Goal: Check status: Check status

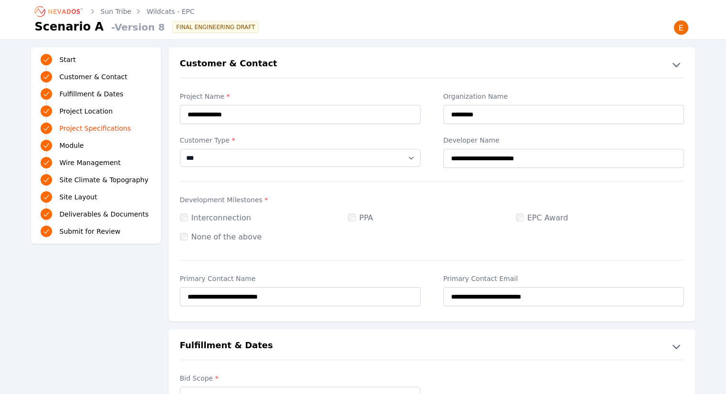
select select "***"
select select "**********"
select select "********"
select select "*********"
select select "*"
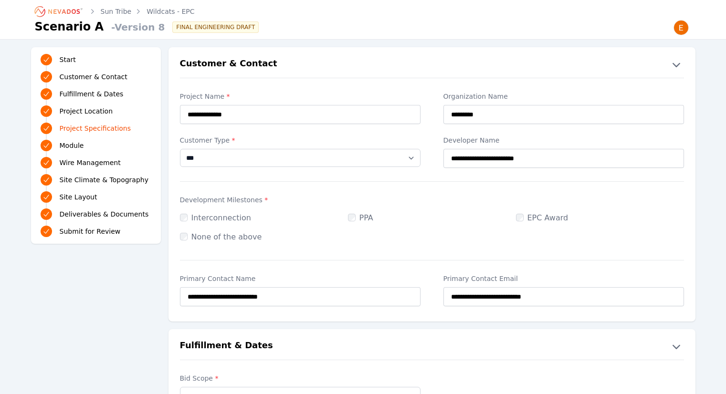
select select "*"
select select "**********"
select select "*****"
select select "*"
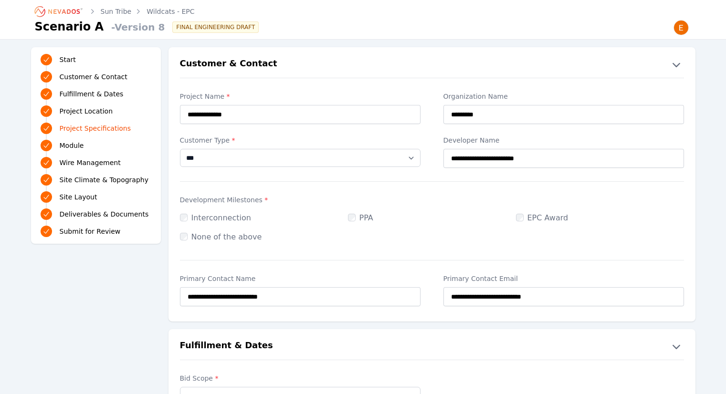
select select "**********"
select select "*******"
select select "**********"
select select "**"
select Design\ "**********"
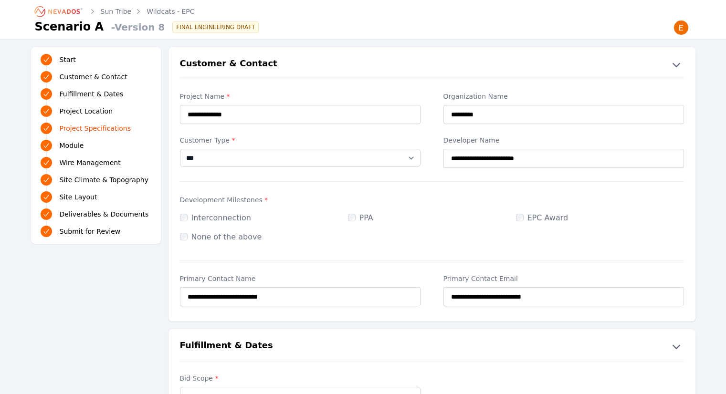
select Design\ "**********"
select select "**********"
select Review_Final\ "**********"
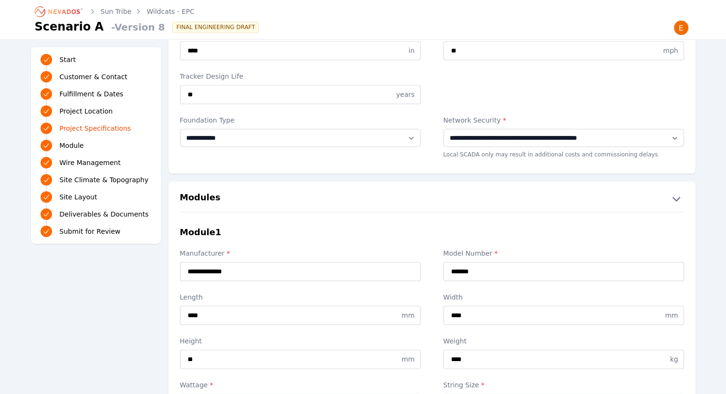
click at [74, 9] on icon "Breadcrumb" at bounding box center [59, 11] width 53 height 15
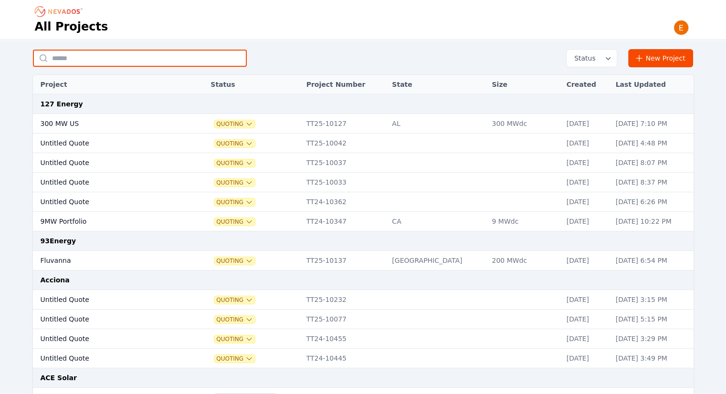
click at [113, 54] on input "text" at bounding box center [140, 58] width 214 height 17
type input "**********"
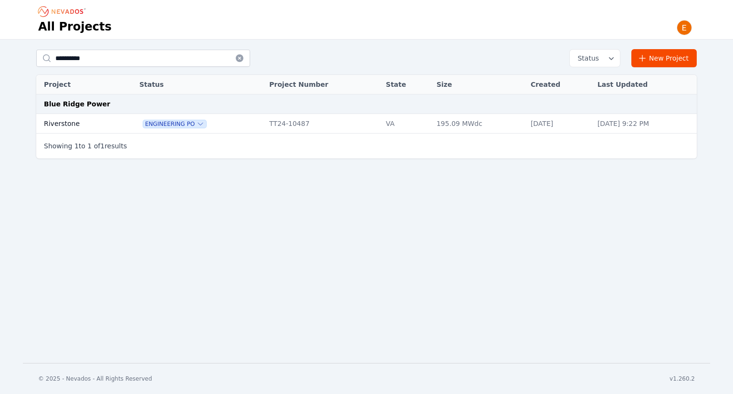
click at [94, 128] on td "Riverstone" at bounding box center [77, 124] width 82 height 20
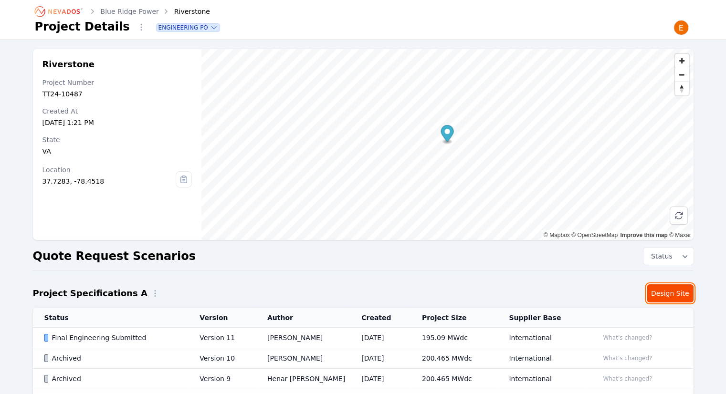
click at [657, 295] on link "Design Site" at bounding box center [670, 294] width 47 height 18
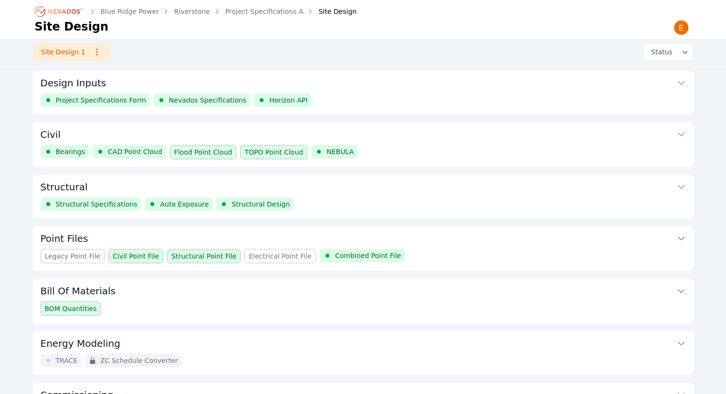
click at [249, 188] on button "Structural" at bounding box center [363, 186] width 645 height 23
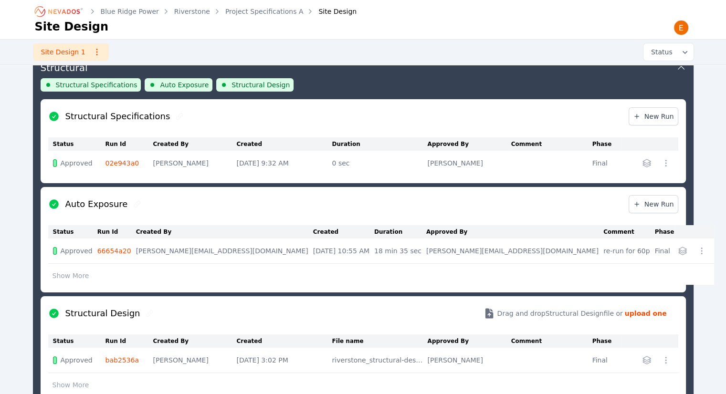
scroll to position [103, 0]
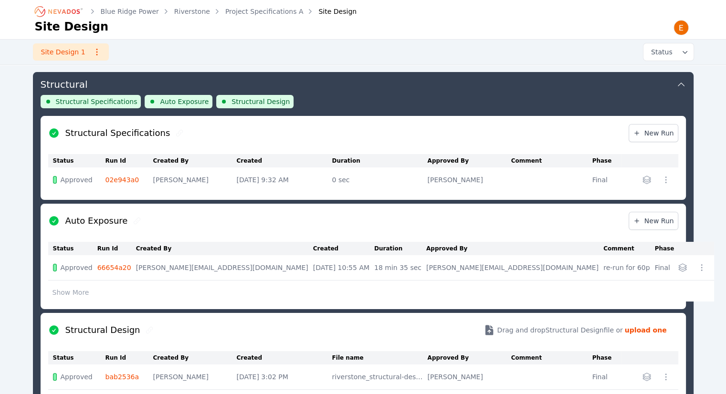
click at [75, 287] on button "Show More" at bounding box center [70, 293] width 45 height 18
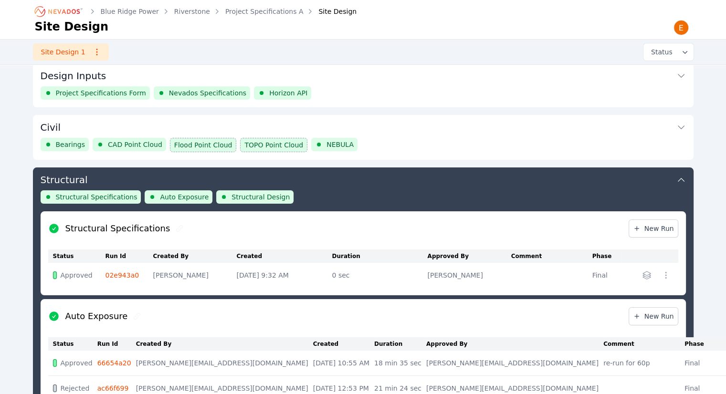
scroll to position [0, 0]
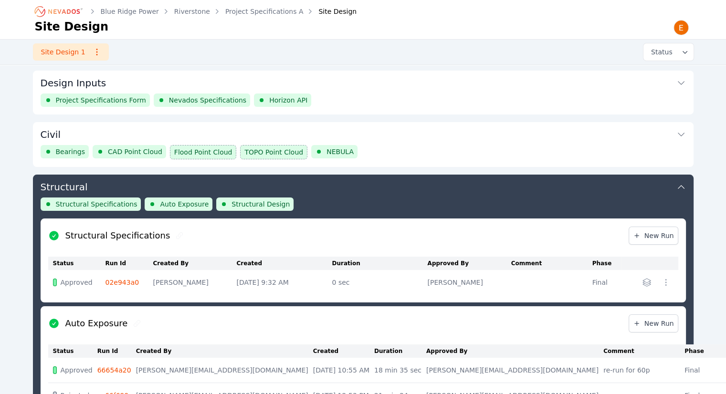
click at [356, 153] on div "Bearings CAD Point Cloud Flood Point Cloud TOPO Point Cloud NEBULA" at bounding box center [363, 152] width 645 height 14
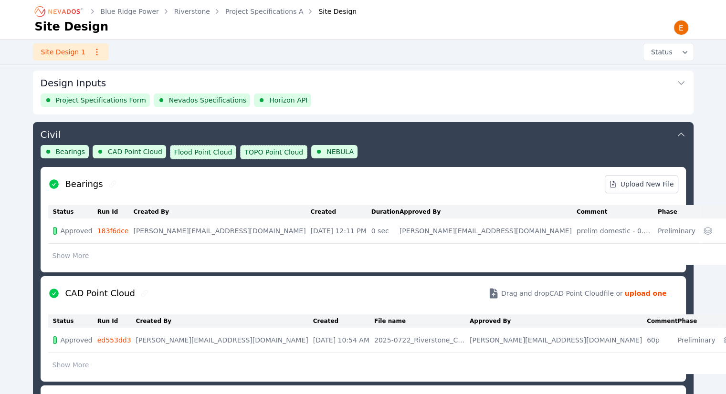
scroll to position [50, 0]
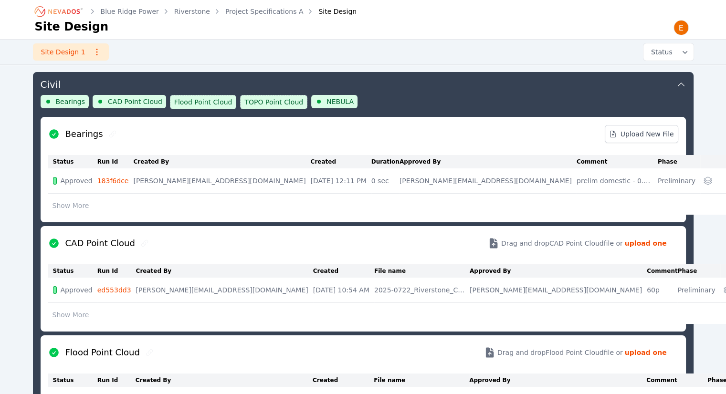
click at [498, 90] on button "Civil" at bounding box center [363, 83] width 645 height 23
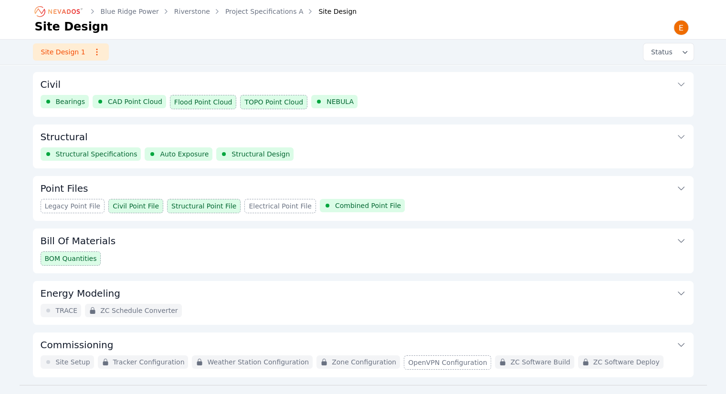
click at [431, 200] on div "Legacy Point File Civil Point File Structural Point File Electrical Point File …" at bounding box center [363, 206] width 645 height 14
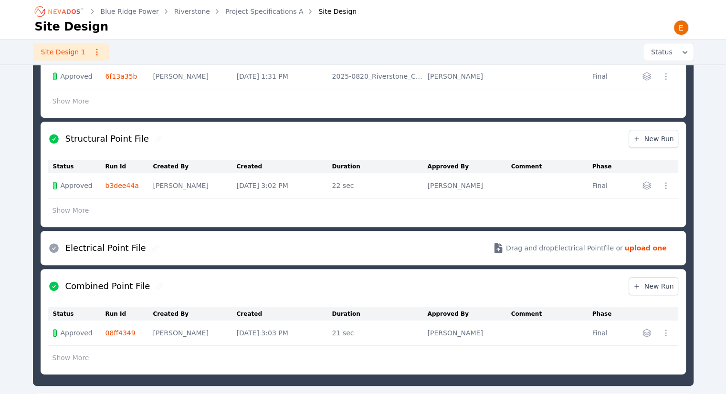
scroll to position [400, 0]
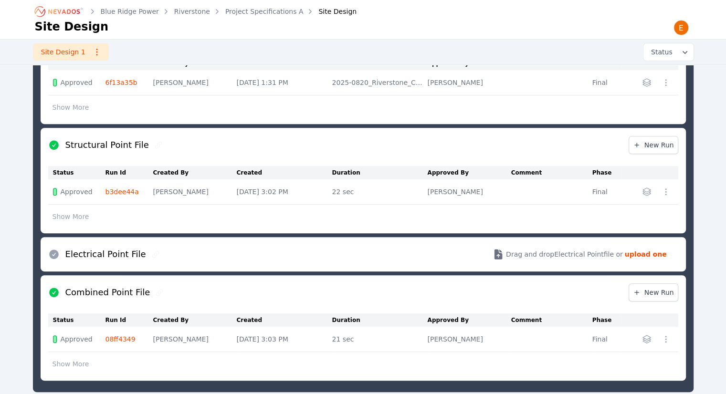
click at [78, 218] on button "Show More" at bounding box center [70, 217] width 45 height 18
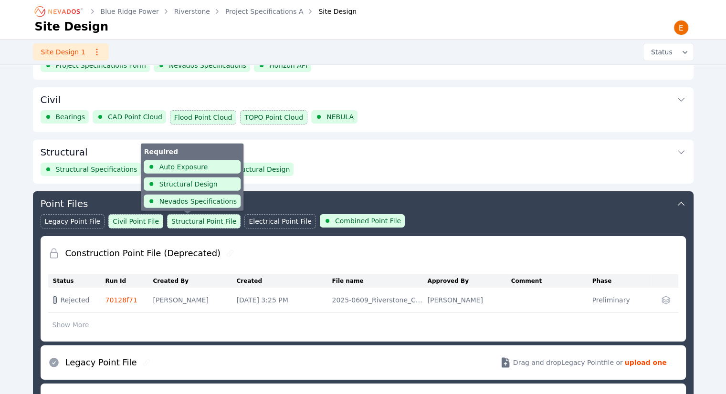
scroll to position [0, 0]
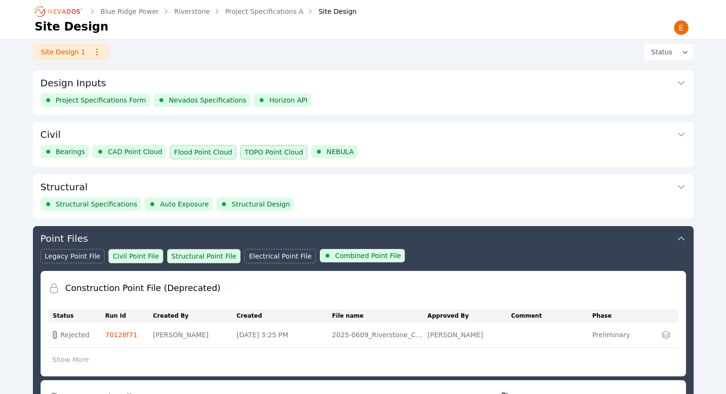
click at [309, 187] on button "Structural" at bounding box center [363, 186] width 645 height 23
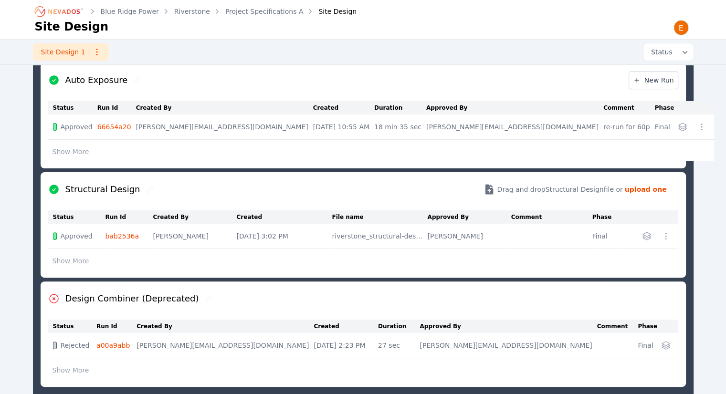
scroll to position [246, 0]
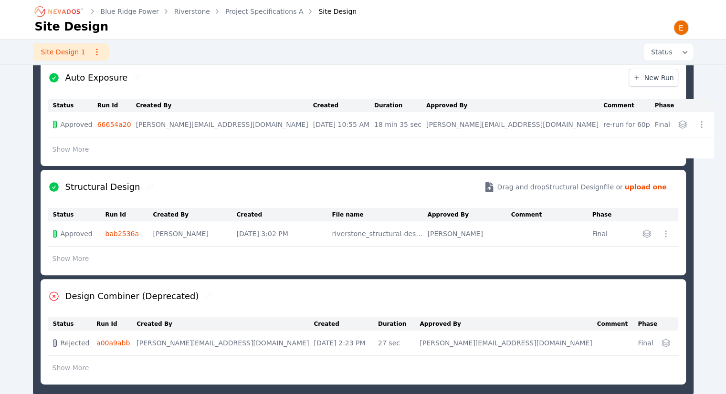
click at [84, 256] on button "Show More" at bounding box center [70, 259] width 45 height 18
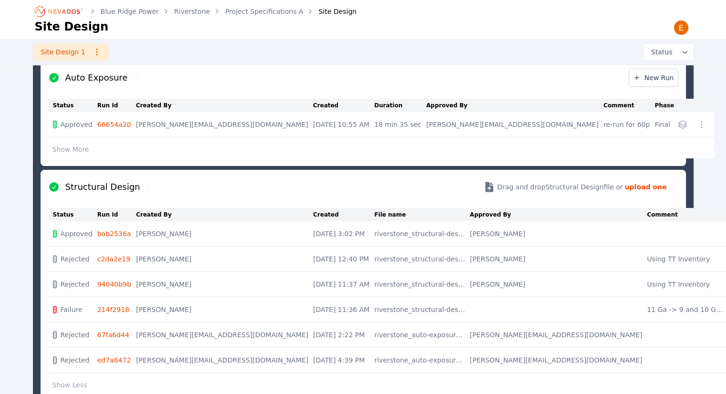
drag, startPoint x: 237, startPoint y: 332, endPoint x: 300, endPoint y: 336, distance: 63.1
click at [313, 336] on td "[DATE] 2:22 PM" at bounding box center [343, 335] width 61 height 25
drag, startPoint x: 603, startPoint y: 335, endPoint x: 557, endPoint y: 336, distance: 46.3
click at [557, 336] on tr "Rejected 67fa6d44 [PERSON_NAME][EMAIL_ADDRESS][DOMAIN_NAME] [DATE] 2:22 PM rive…" at bounding box center [417, 335] width 739 height 25
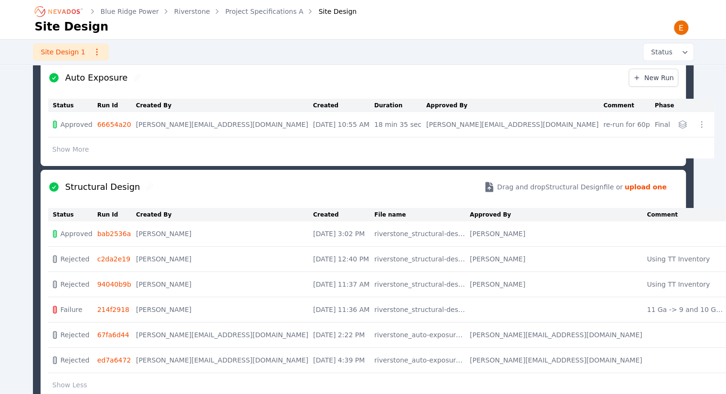
drag, startPoint x: 557, startPoint y: 336, endPoint x: 548, endPoint y: 333, distance: 9.5
click at [647, 336] on td at bounding box center [687, 335] width 81 height 25
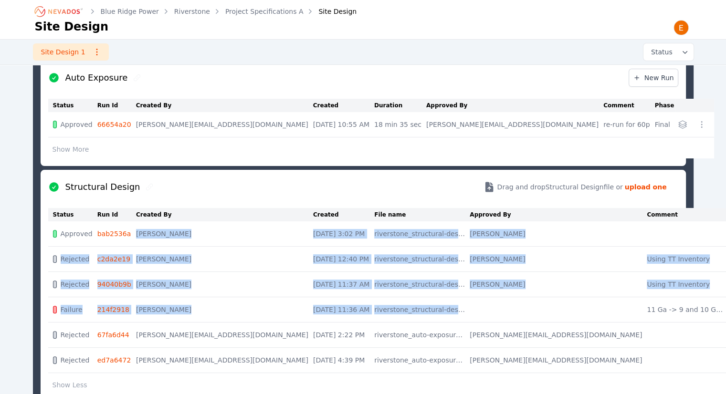
drag, startPoint x: 430, startPoint y: 312, endPoint x: 146, endPoint y: 233, distance: 294.6
click at [146, 233] on tbody "Approved bab2536a [PERSON_NAME] [DATE] 3:02 PM riverstone_structural-design_67f…" at bounding box center [417, 307] width 739 height 173
click at [136, 233] on td "bab2536a" at bounding box center [116, 233] width 39 height 25
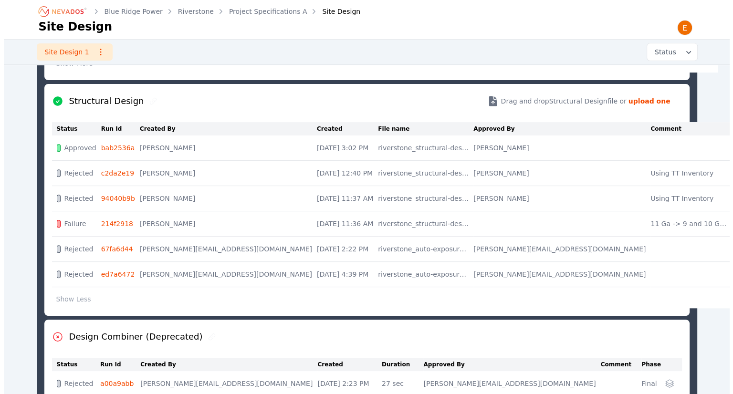
scroll to position [341, 0]
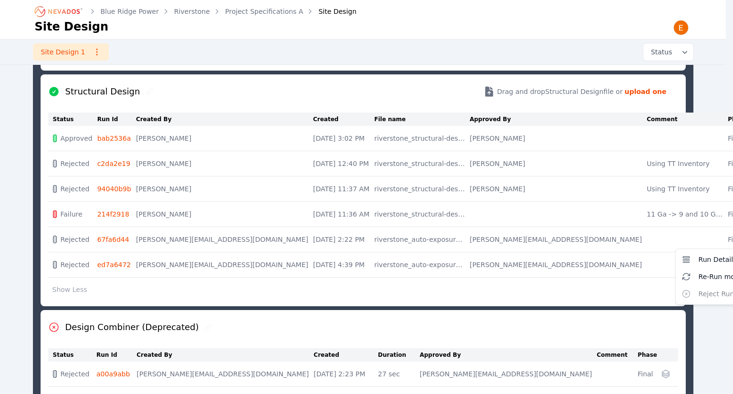
drag, startPoint x: 689, startPoint y: 250, endPoint x: 656, endPoint y: 241, distance: 34.8
click at [689, 250] on div "Structural Structural Specifications Auto Exposure Structural Design Structural…" at bounding box center [363, 130] width 661 height 594
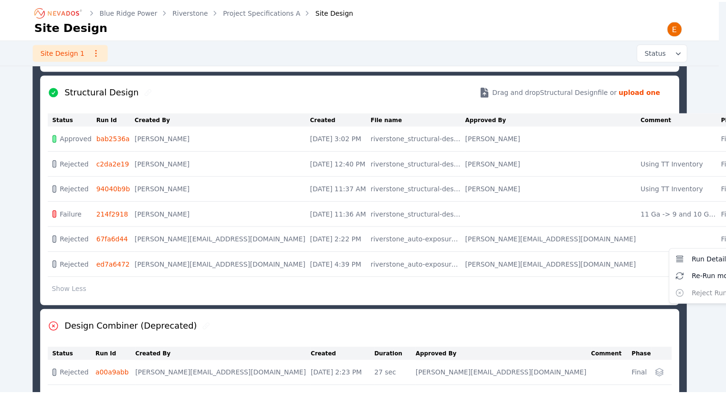
scroll to position [71, 0]
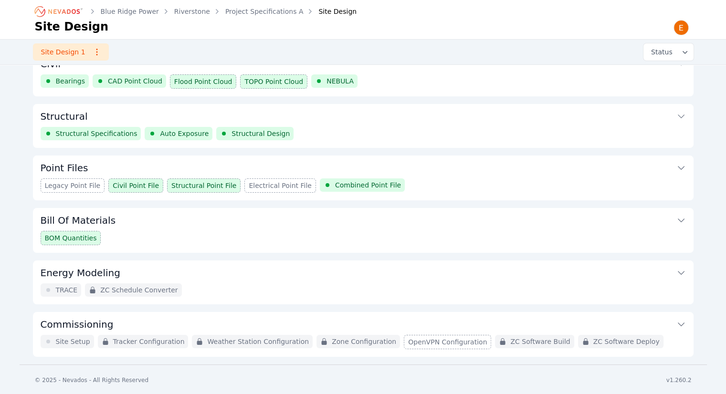
click at [664, 184] on div "Legacy Point File Civil Point File Structural Point File Electrical Point File …" at bounding box center [363, 186] width 645 height 14
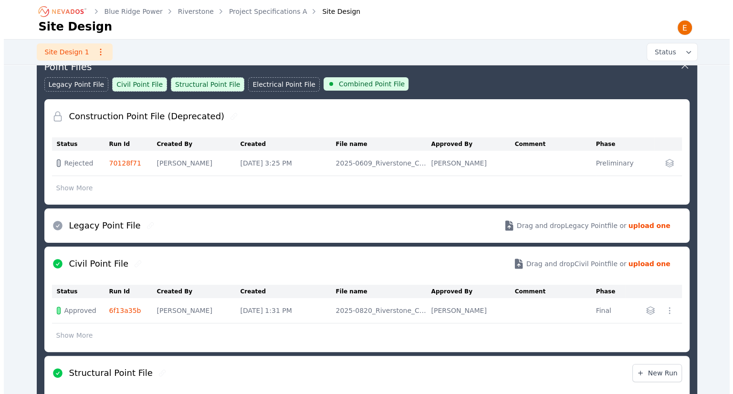
scroll to position [202, 0]
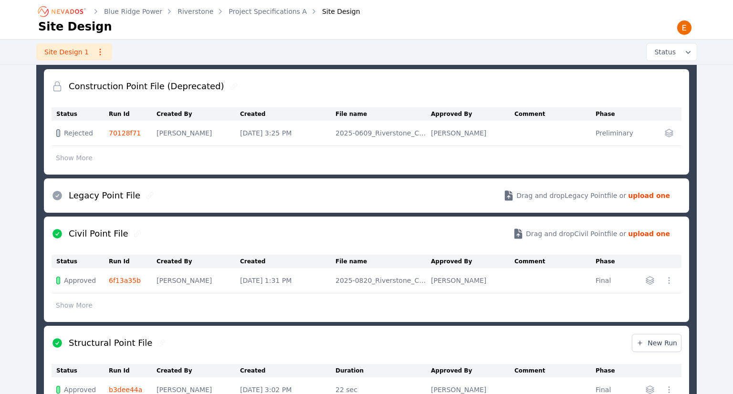
click at [667, 283] on icon "button" at bounding box center [669, 281] width 10 height 10
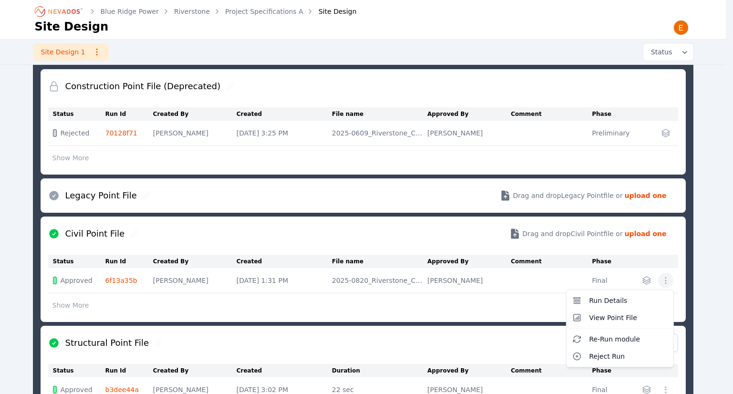
click at [428, 193] on div "Construction Point File (Deprecated) Status Run Id Created By Created File name…" at bounding box center [363, 324] width 645 height 510
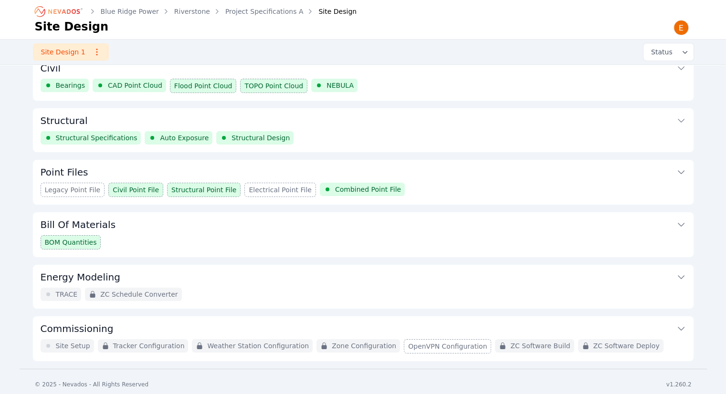
scroll to position [71, 0]
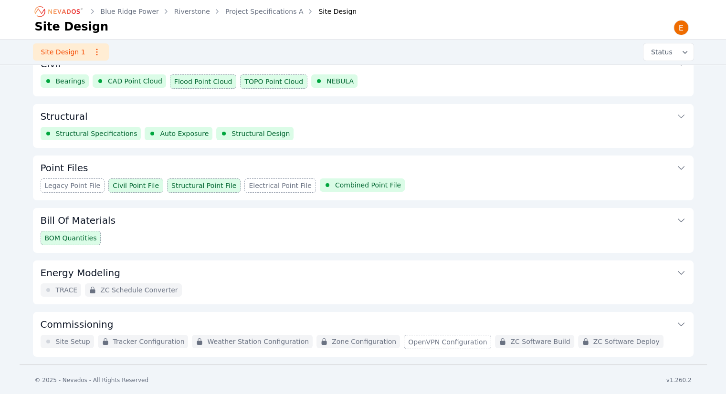
click at [529, 184] on div "Legacy Point File Civil Point File Structural Point File Electrical Point File …" at bounding box center [363, 186] width 645 height 14
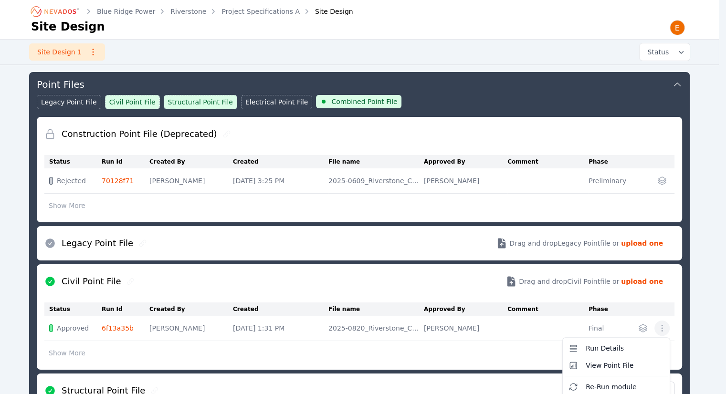
click at [666, 329] on icon "button" at bounding box center [662, 329] width 10 height 10
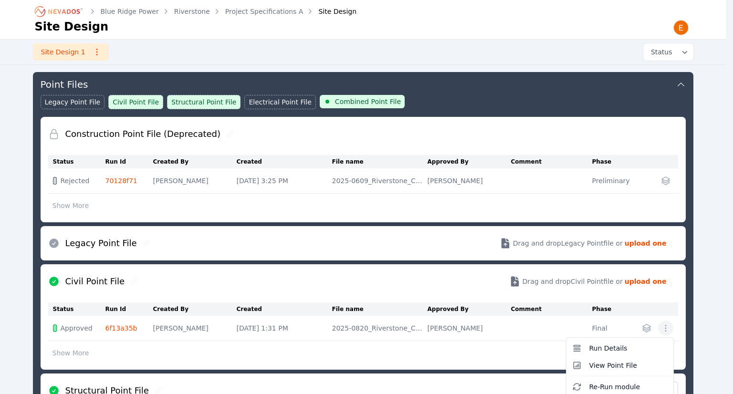
click at [143, 327] on table "Status Run Id Created By Created File name Approved By Comment Phase Approved 6…" at bounding box center [363, 333] width 630 height 60
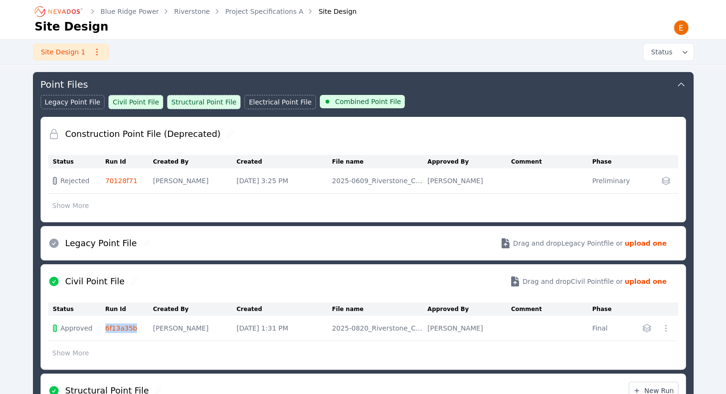
drag, startPoint x: 133, startPoint y: 329, endPoint x: 102, endPoint y: 332, distance: 31.6
click at [104, 331] on tr "Approved 6f13a35b [PERSON_NAME] [DATE] 1:31 PM 2025-0820_Riverstone_CPF.csv [PE…" at bounding box center [363, 328] width 630 height 25
click at [73, 353] on button "Show More" at bounding box center [70, 353] width 45 height 18
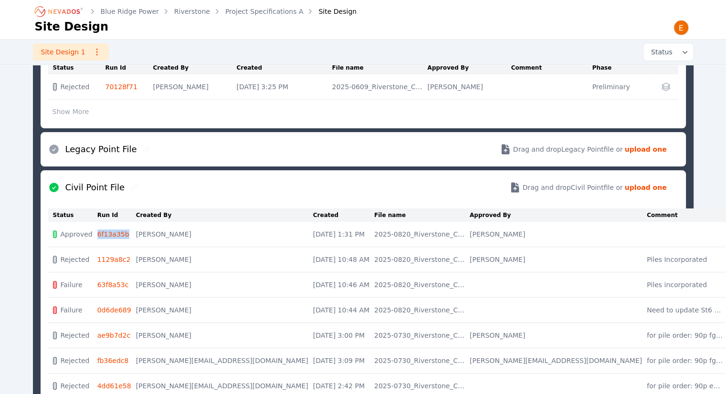
scroll to position [250, 0]
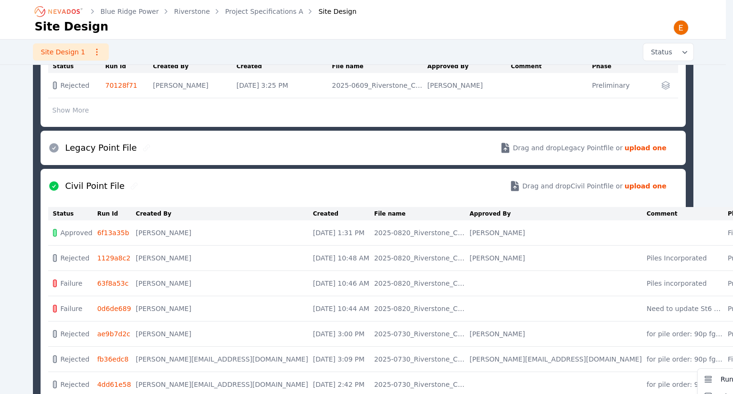
click at [704, 325] on div "Design Inputs Project Specifications Form Nevados Specifications Horizon API Ci…" at bounding box center [363, 336] width 687 height 1030
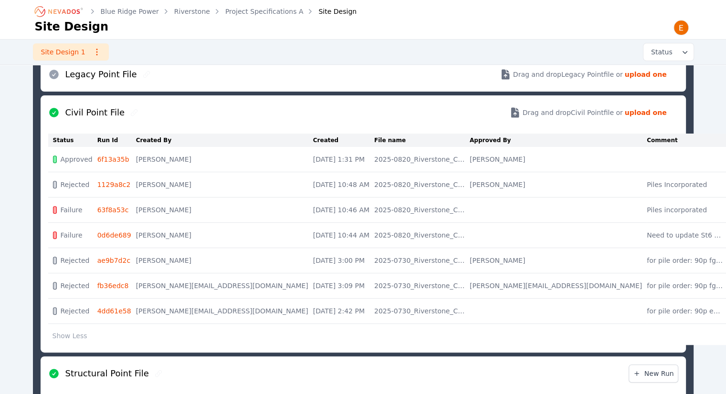
scroll to position [345, 0]
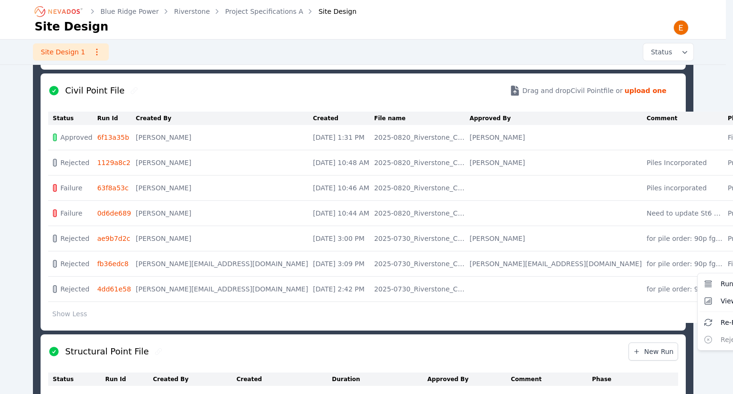
drag, startPoint x: 183, startPoint y: 264, endPoint x: 151, endPoint y: 266, distance: 32.1
click at [183, 264] on table "Status Run Id Created By Created File name Approved By Comment Phase Approved 6…" at bounding box center [429, 217] width 762 height 211
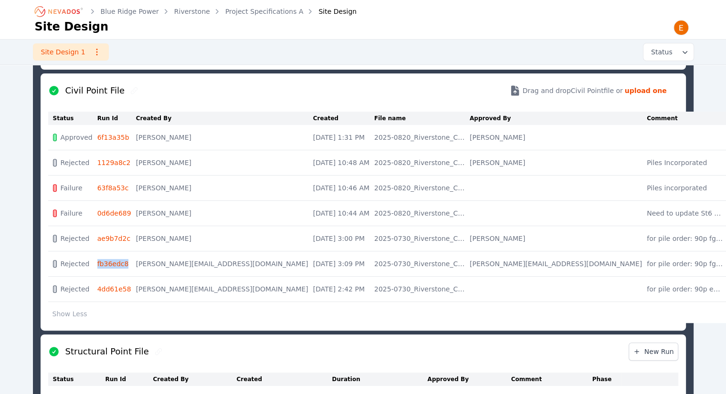
drag, startPoint x: 139, startPoint y: 264, endPoint x: 102, endPoint y: 262, distance: 37.3
click at [102, 262] on tr "Rejected fb36edc8 [PERSON_NAME][EMAIL_ADDRESS][DOMAIN_NAME] [DATE] 3:09 PM 2025…" at bounding box center [429, 264] width 762 height 25
copy tr "fb36edc8"
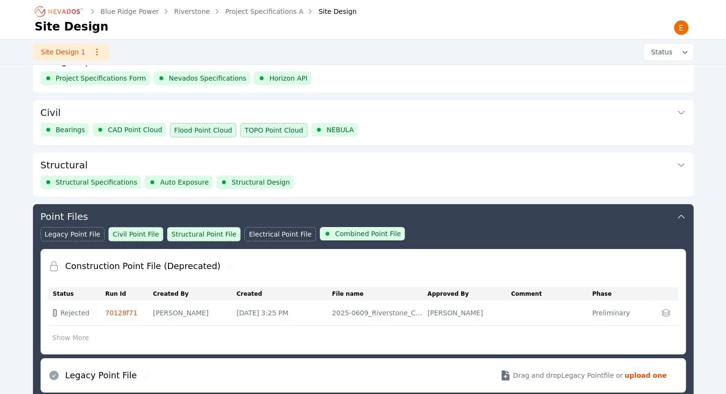
scroll to position [0, 0]
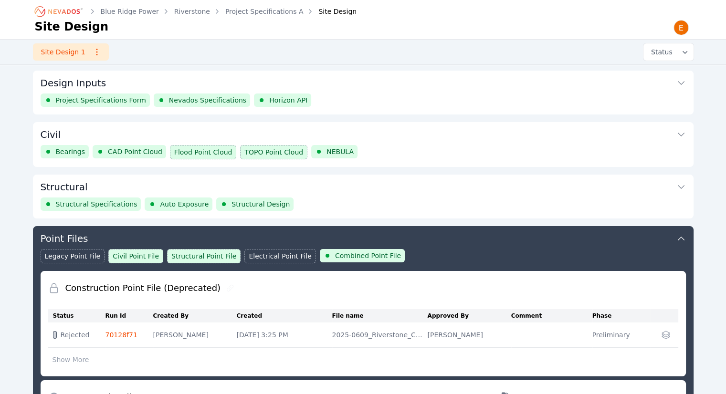
click at [359, 202] on div "Structural Specifications Auto Exposure Structural Design" at bounding box center [363, 204] width 645 height 13
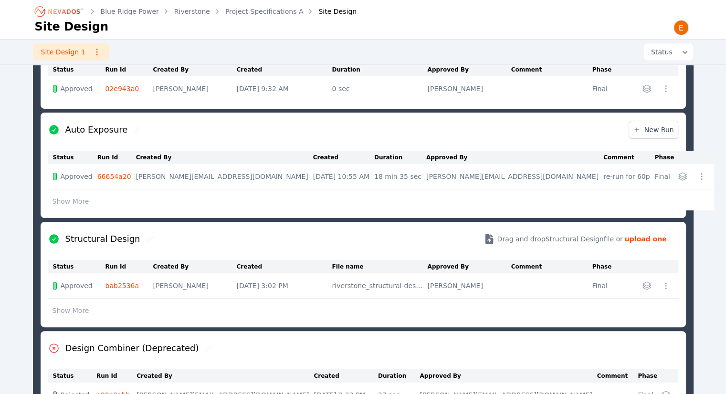
scroll to position [198, 0]
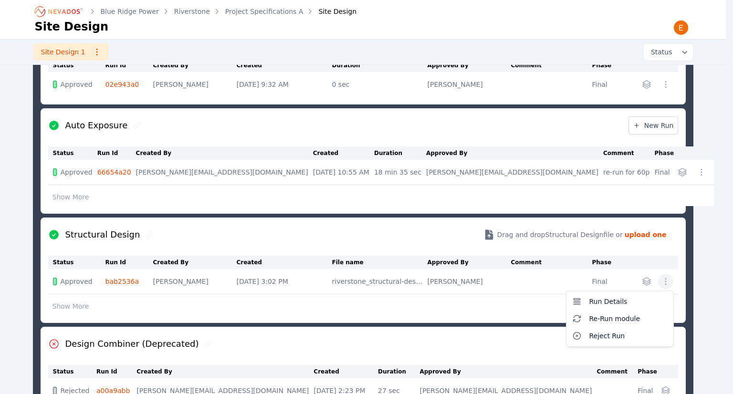
click at [663, 281] on icon "button" at bounding box center [666, 282] width 10 height 10
drag, startPoint x: 380, startPoint y: 235, endPoint x: 366, endPoint y: 235, distance: 14.3
click at [379, 236] on div "Structural Design Drag and drop Structural Design file or upload one Status Run…" at bounding box center [363, 270] width 645 height 105
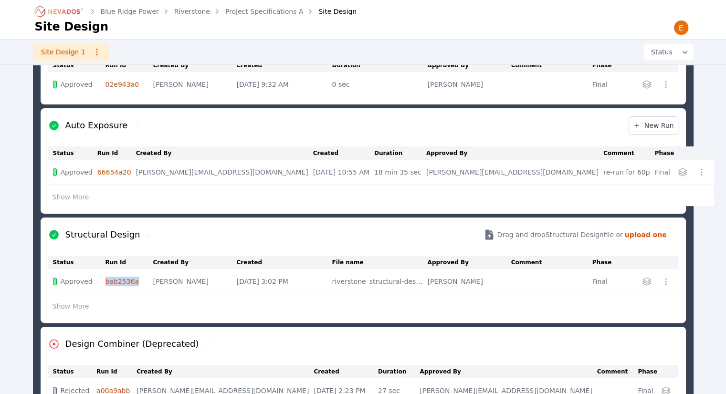
drag, startPoint x: 105, startPoint y: 283, endPoint x: 144, endPoint y: 285, distance: 39.7
click at [144, 285] on tr "Approved bab2536a [PERSON_NAME] [DATE] 3:02 PM riverstone_structural-design_67f…" at bounding box center [363, 281] width 630 height 25
click at [147, 284] on td "bab2536a" at bounding box center [129, 281] width 48 height 25
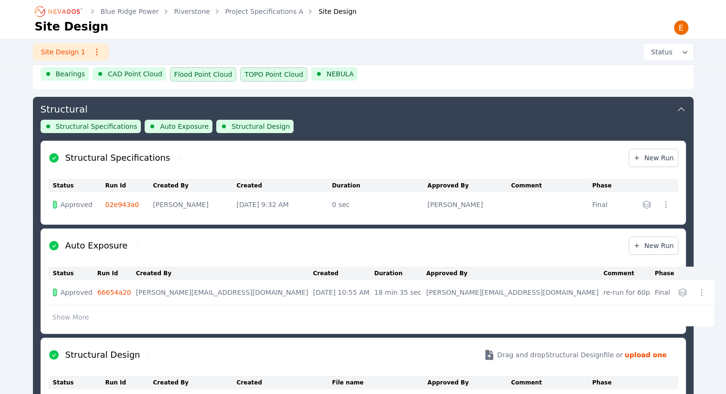
scroll to position [64, 0]
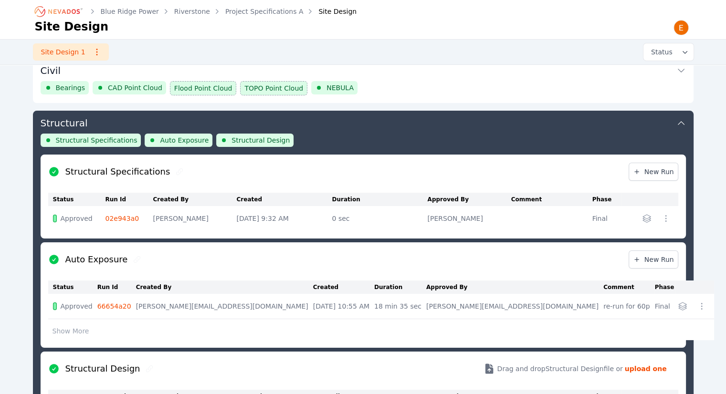
click at [469, 146] on div "Structural Specifications Auto Exposure Structural Design" at bounding box center [363, 144] width 645 height 21
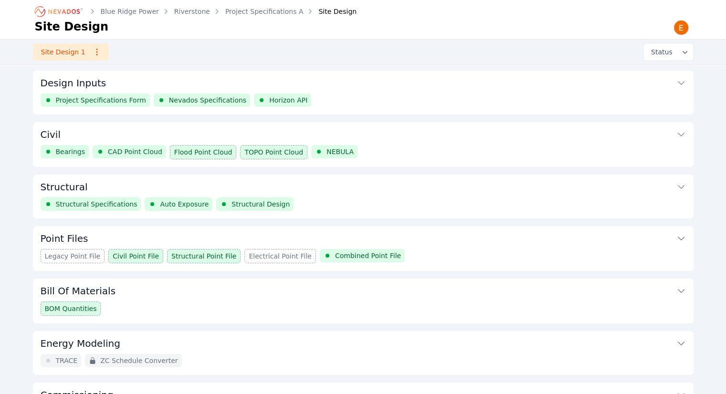
click at [363, 192] on button "Structural" at bounding box center [363, 186] width 645 height 23
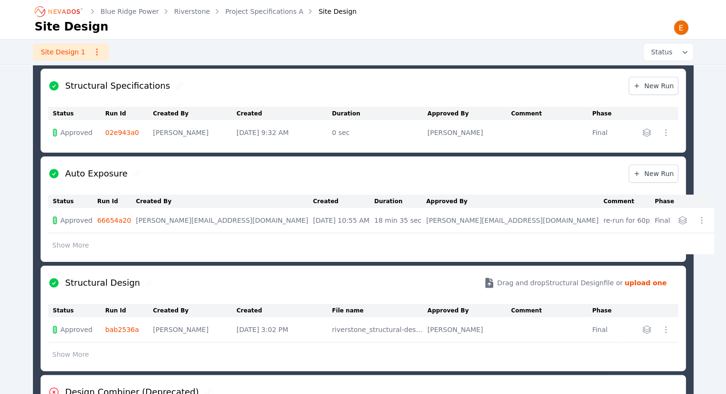
scroll to position [198, 0]
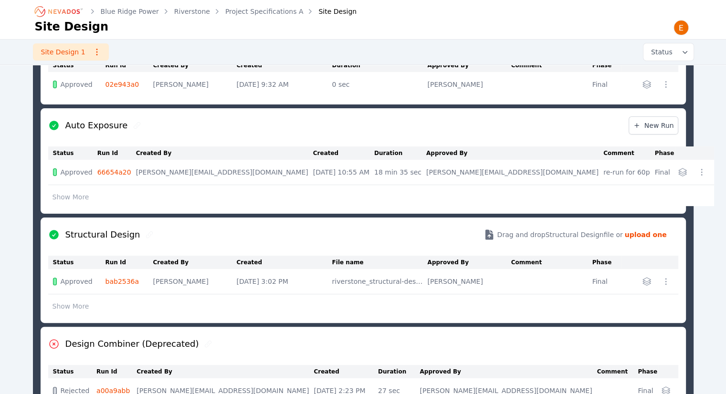
click at [63, 201] on button "Show More" at bounding box center [70, 197] width 45 height 18
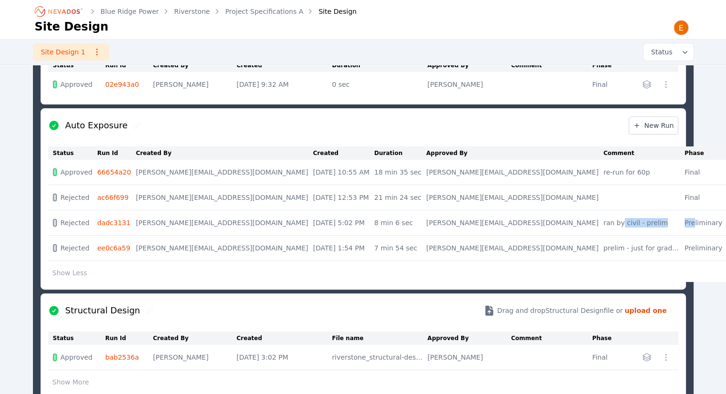
drag, startPoint x: 600, startPoint y: 222, endPoint x: 530, endPoint y: 230, distance: 70.5
click at [530, 230] on tr "Rejected dadc3131 [PERSON_NAME][EMAIL_ADDRESS][DOMAIN_NAME] [DATE] 5:02 PM 8 mi…" at bounding box center [407, 223] width 718 height 25
click at [603, 226] on div "ran by civil - prelim" at bounding box center [641, 223] width 76 height 10
click at [117, 224] on link "dadc3131" at bounding box center [113, 223] width 33 height 8
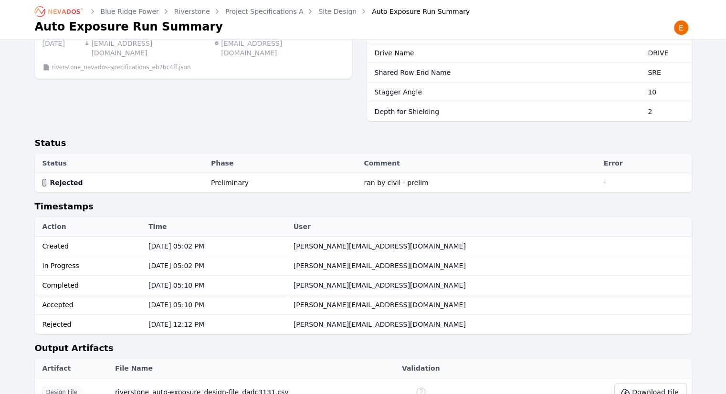
scroll to position [191, 0]
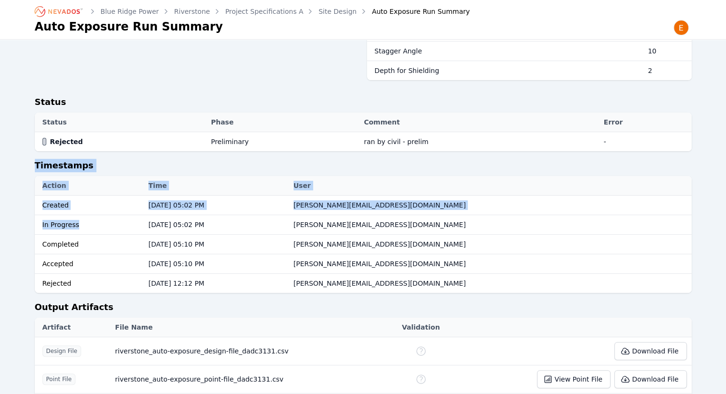
drag, startPoint x: 29, startPoint y: 164, endPoint x: 126, endPoint y: 226, distance: 114.9
click at [126, 226] on div "Inputs CAD Point Cloud Rejected 0952a311 Created: [DATE] [PERSON_NAME][EMAIL_AD…" at bounding box center [363, 214] width 687 height 730
click at [126, 226] on div "In Progress" at bounding box center [90, 225] width 97 height 10
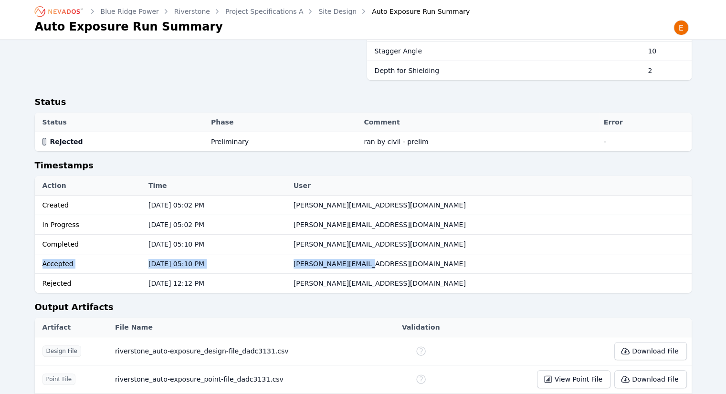
drag, startPoint x: 42, startPoint y: 267, endPoint x: 527, endPoint y: 263, distance: 485.0
click at [527, 263] on tr "Accepted [DATE] 05:10 PM [PERSON_NAME][EMAIL_ADDRESS][DOMAIN_NAME]" at bounding box center [363, 264] width 657 height 20
click at [527, 263] on td "[PERSON_NAME][EMAIL_ADDRESS][DOMAIN_NAME]" at bounding box center [490, 264] width 403 height 20
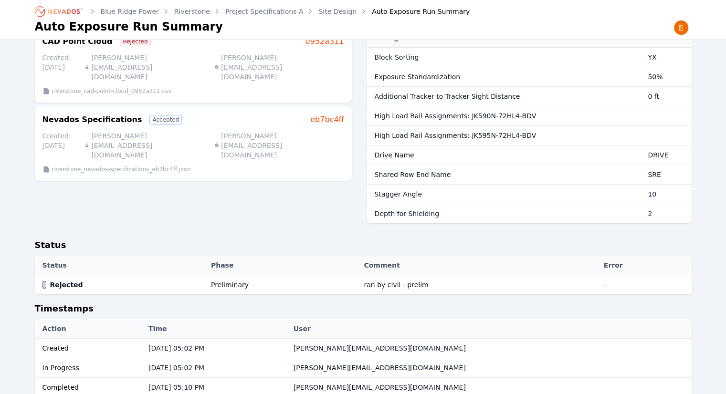
scroll to position [0, 0]
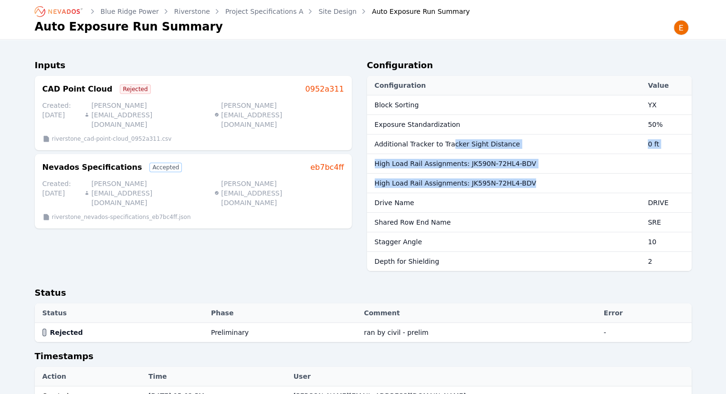
drag, startPoint x: 529, startPoint y: 180, endPoint x: 446, endPoint y: 150, distance: 88.6
click at [446, 150] on tbody "Block Sorting YX Exposure Standardization 50% Additional Tracker to Tracker Sig…" at bounding box center [529, 183] width 325 height 176
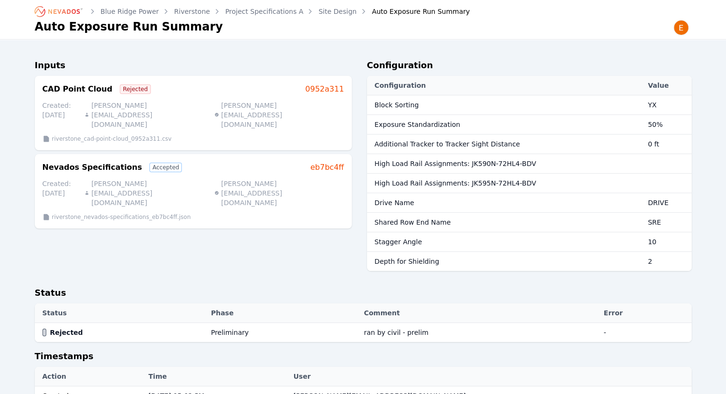
click at [403, 62] on h2 "Configuration" at bounding box center [529, 67] width 325 height 17
click at [330, 10] on link "Site Design" at bounding box center [337, 12] width 38 height 10
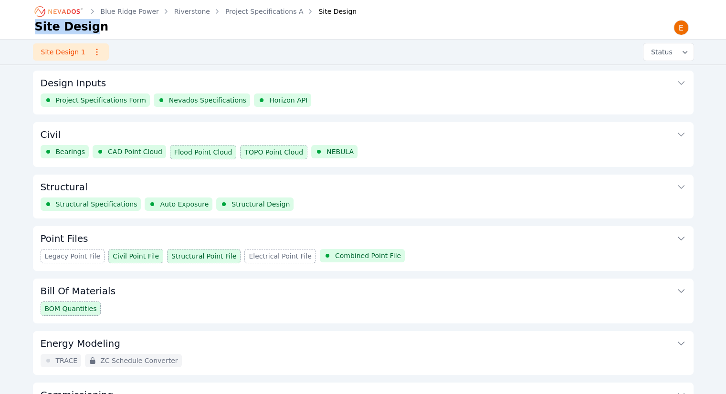
drag, startPoint x: 33, startPoint y: 23, endPoint x: 84, endPoint y: 30, distance: 51.5
click at [84, 30] on div "Blue Ridge Power Riverstone Project Specifications A Site Design Site Design" at bounding box center [363, 19] width 687 height 39
click at [85, 29] on h1 "Site Design" at bounding box center [72, 26] width 74 height 15
